Goal: Task Accomplishment & Management: Complete application form

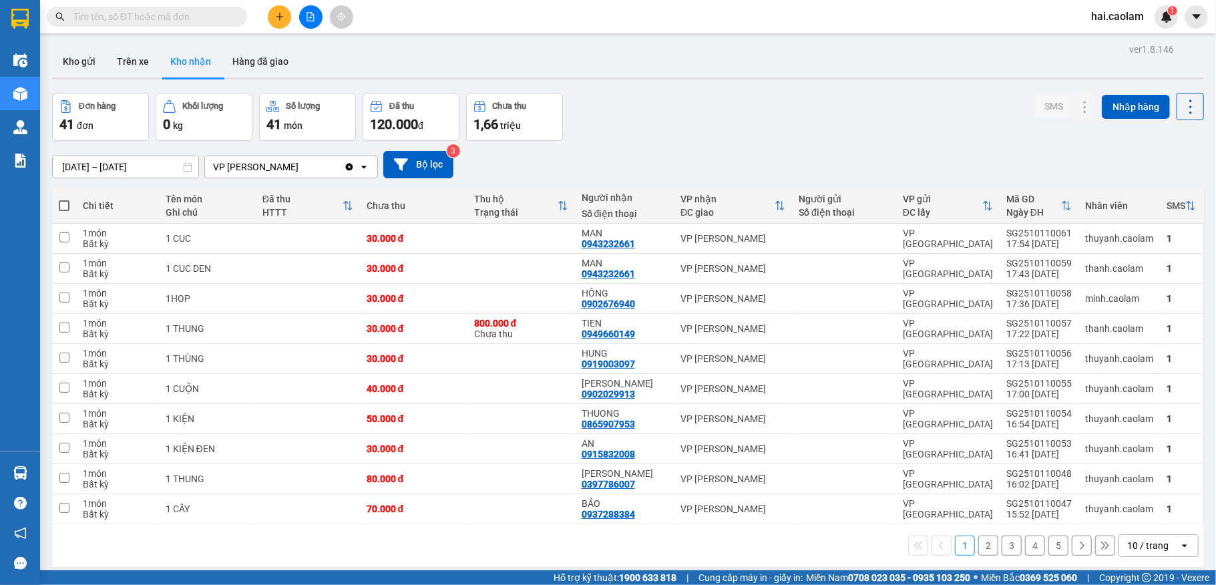
click at [278, 17] on icon "plus" at bounding box center [279, 16] width 7 height 1
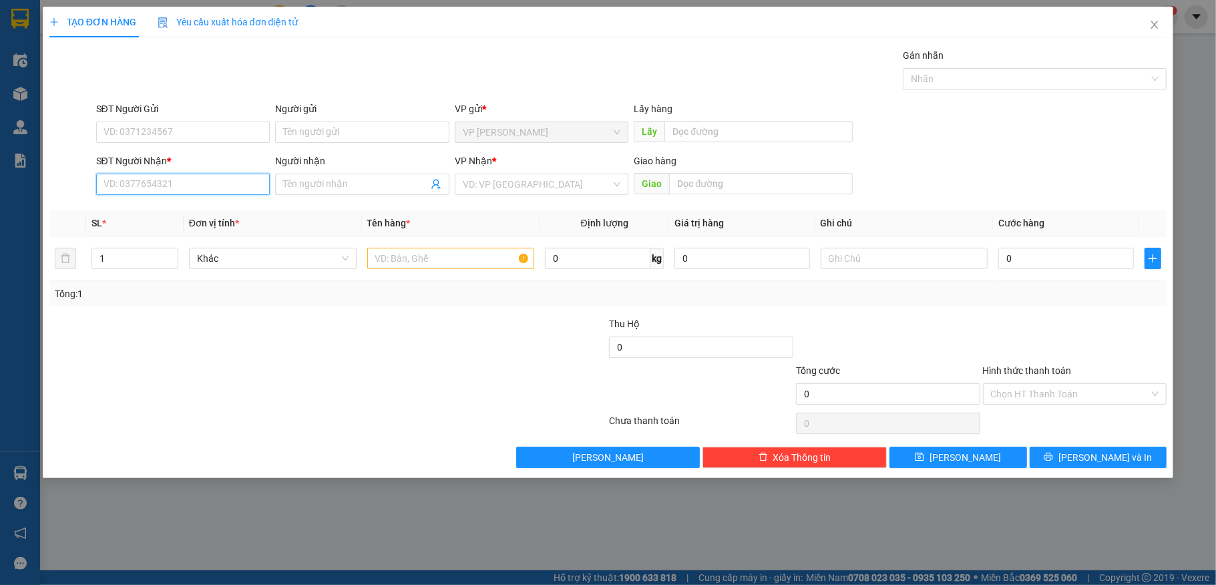
drag, startPoint x: 171, startPoint y: 186, endPoint x: 180, endPoint y: 182, distance: 9.3
click at [177, 183] on input "SĐT Người Nhận *" at bounding box center [183, 184] width 174 height 21
type input "0783270446"
click at [200, 132] on input "SĐT Người Gửi" at bounding box center [183, 132] width 174 height 21
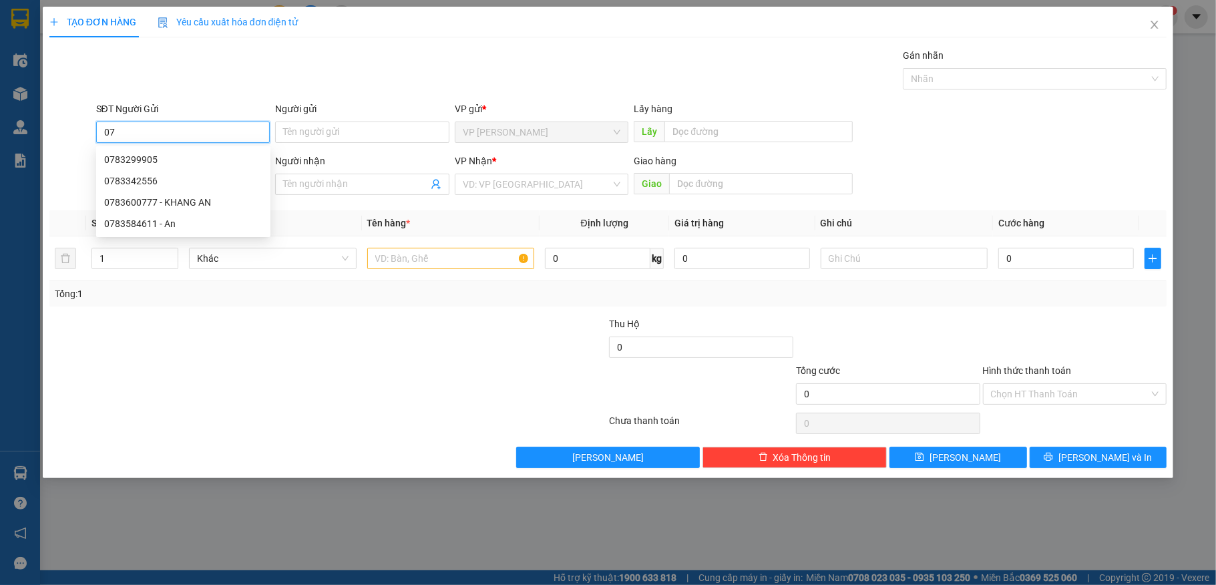
type input "0"
click at [470, 265] on input "text" at bounding box center [451, 258] width 168 height 21
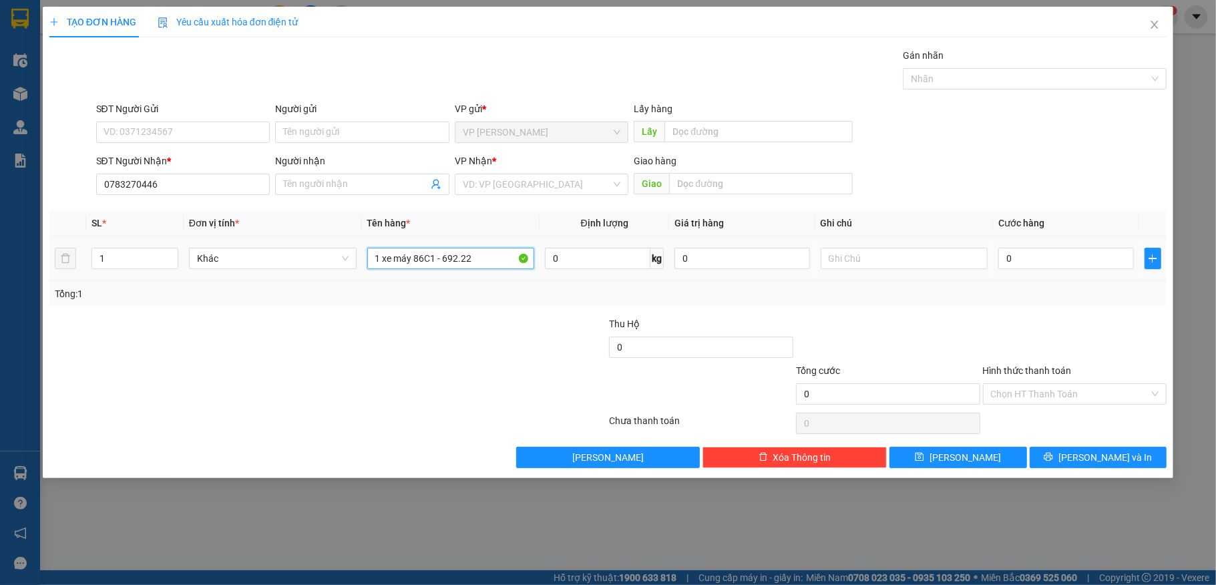
type input "1 xe máy 86C1 - 692.22"
click at [1034, 248] on div "0" at bounding box center [1065, 258] width 135 height 27
click at [1049, 254] on input "0" at bounding box center [1065, 258] width 135 height 21
type input "3"
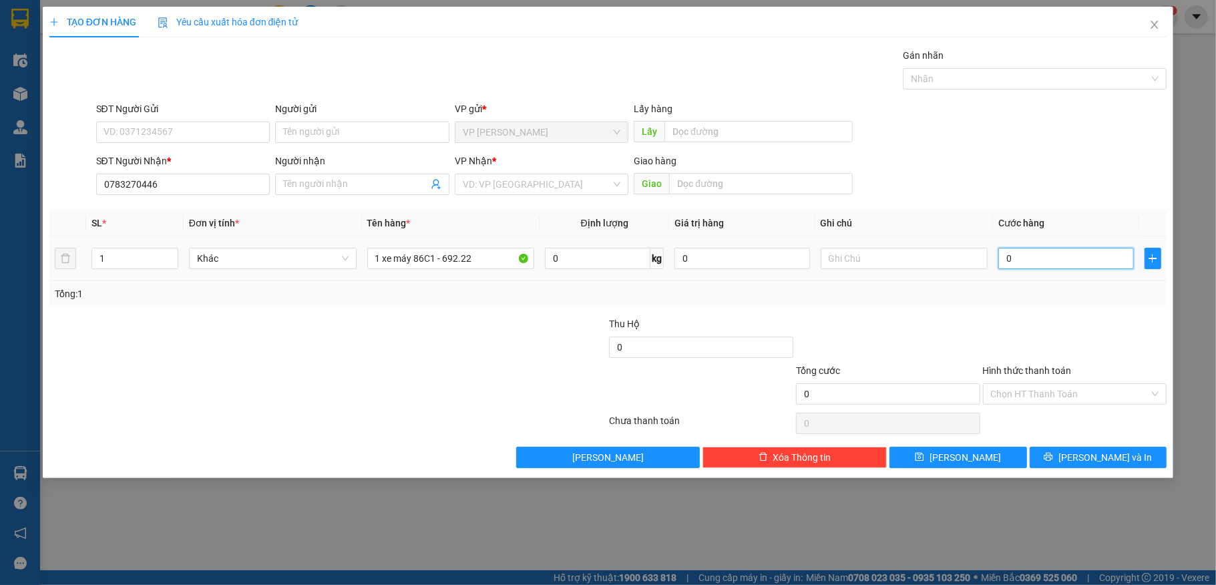
type input "3"
type input "30"
type input "300"
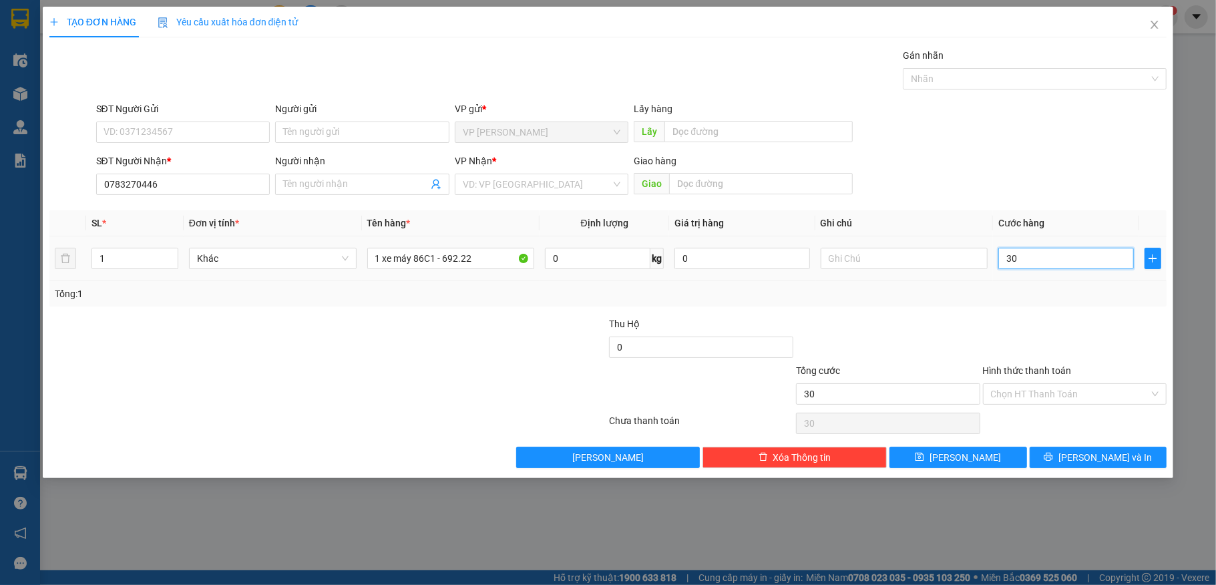
type input "300"
type input "3.000"
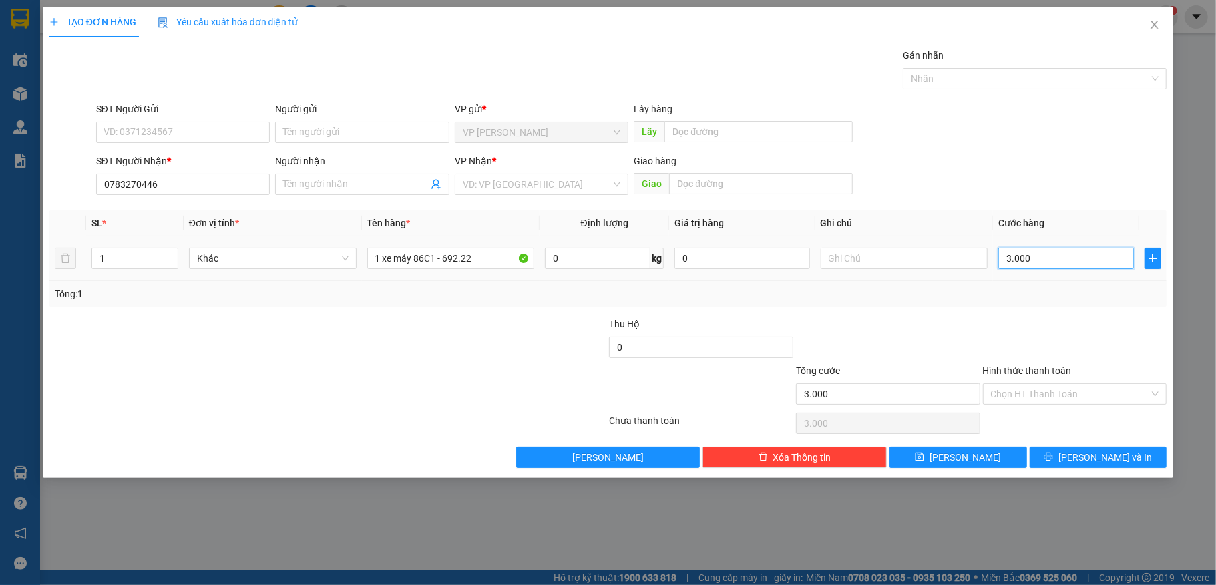
type input "300"
click at [1042, 398] on input "Hình thức thanh toán" at bounding box center [1070, 394] width 159 height 20
type input "300.000"
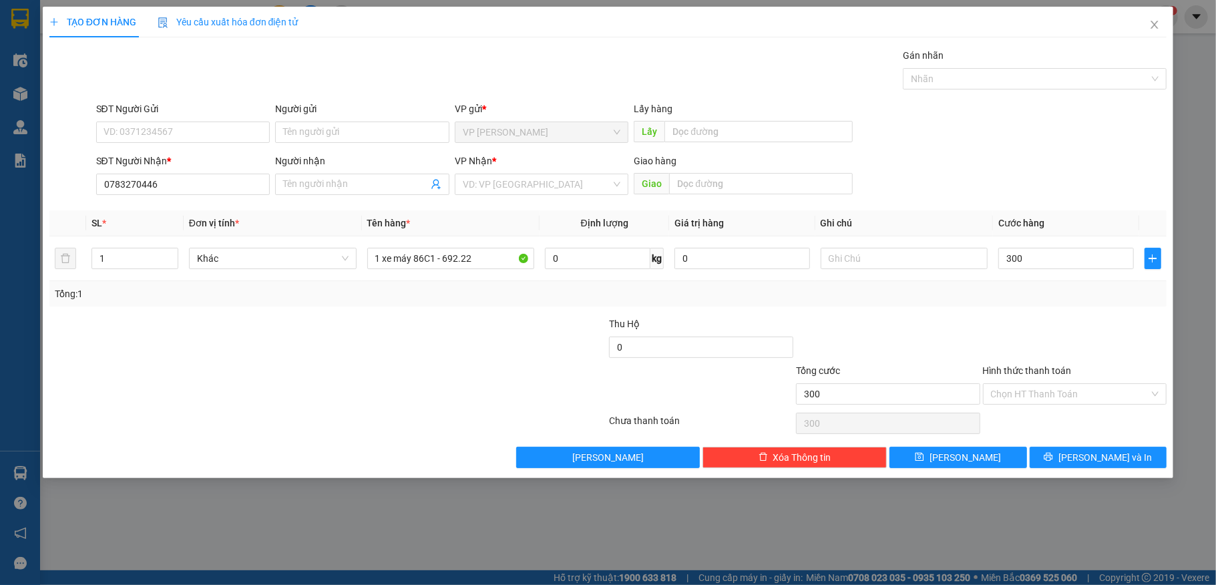
type input "300.000"
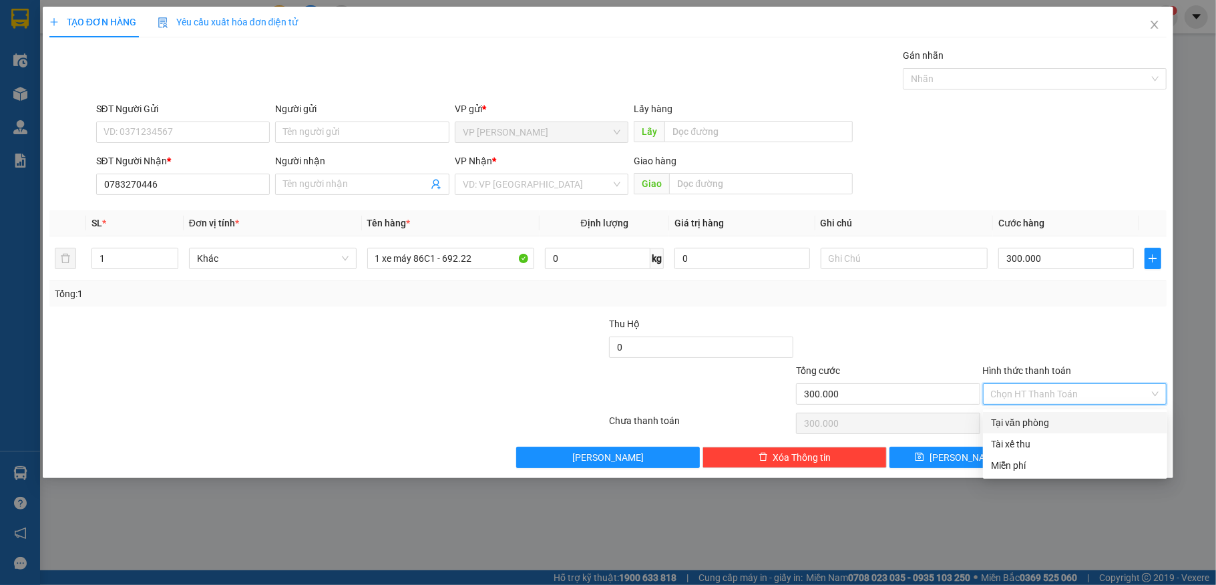
click at [1049, 409] on div "Transit Pickup Surcharge Ids Transit Deliver Surcharge Ids Transit Deliver Surc…" at bounding box center [608, 258] width 1118 height 420
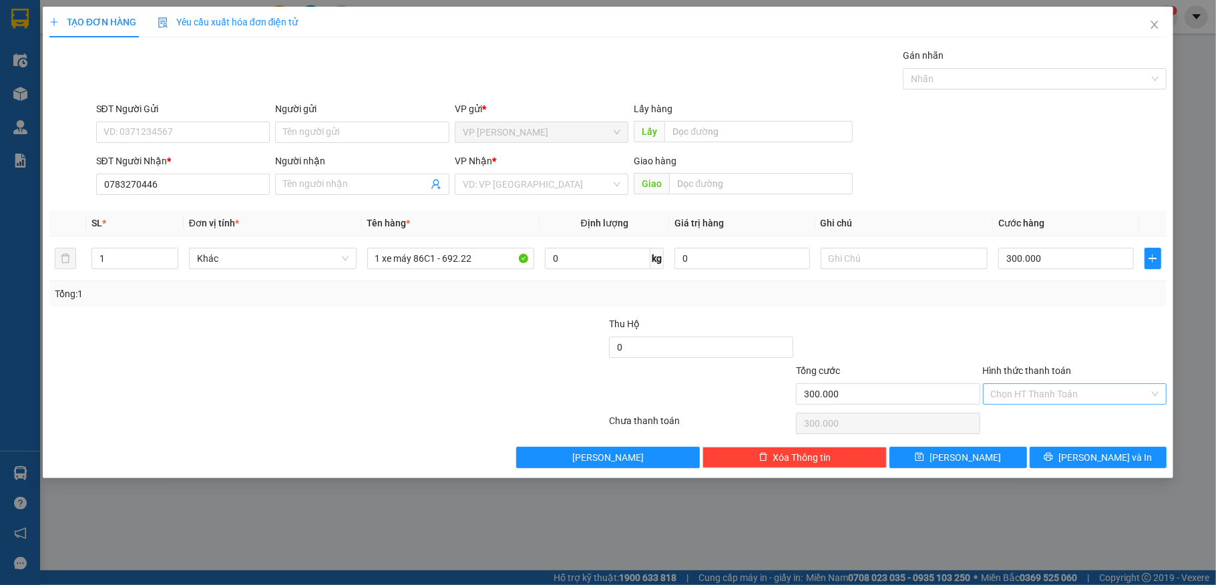
click at [1045, 398] on input "Hình thức thanh toán" at bounding box center [1070, 394] width 159 height 20
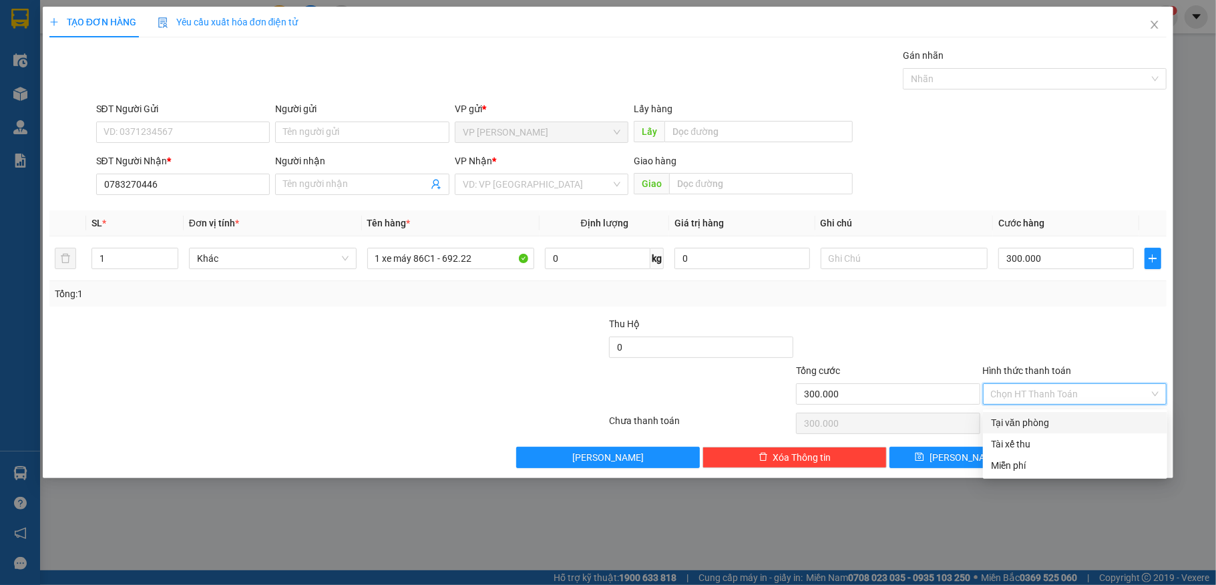
click at [1040, 417] on div "Tại văn phòng" at bounding box center [1075, 422] width 168 height 15
type input "0"
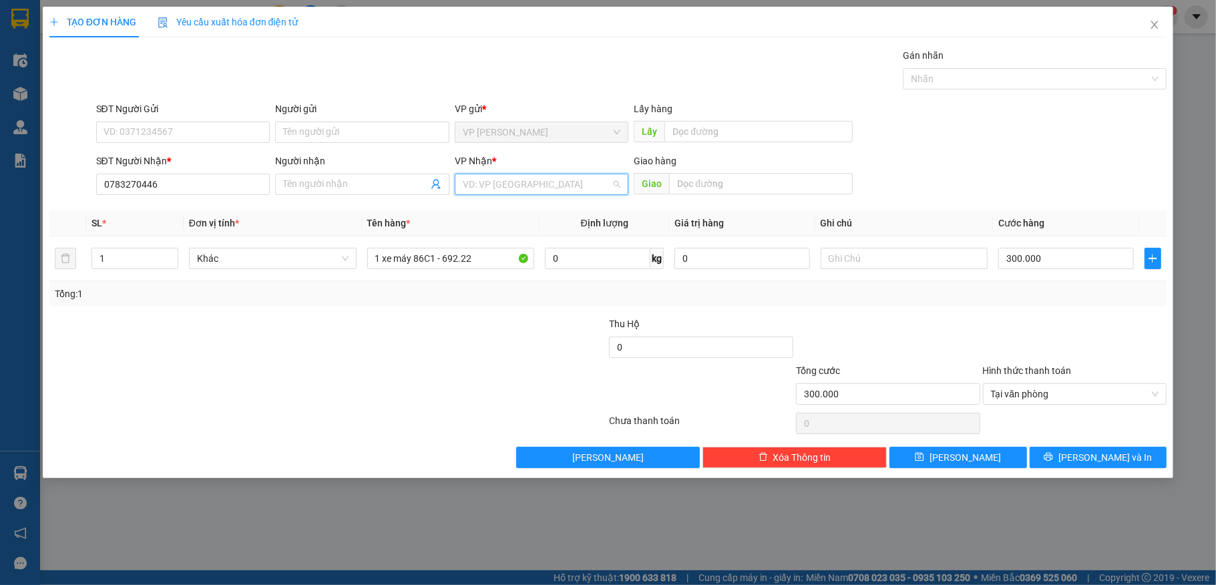
click at [500, 185] on input "search" at bounding box center [537, 184] width 149 height 20
click at [518, 210] on div "VP [GEOGRAPHIC_DATA]" at bounding box center [542, 211] width 158 height 15
click at [1082, 454] on button "[PERSON_NAME] và In" at bounding box center [1098, 457] width 138 height 21
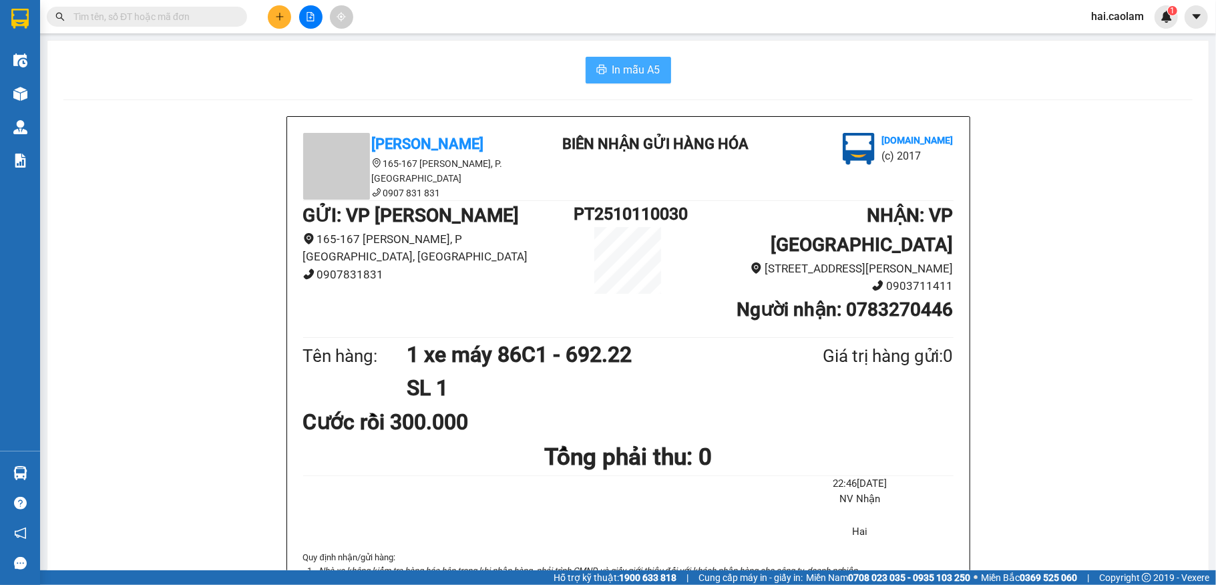
click at [652, 75] on span "In mẫu A5" at bounding box center [636, 69] width 48 height 17
